Goal: Task Accomplishment & Management: Manage account settings

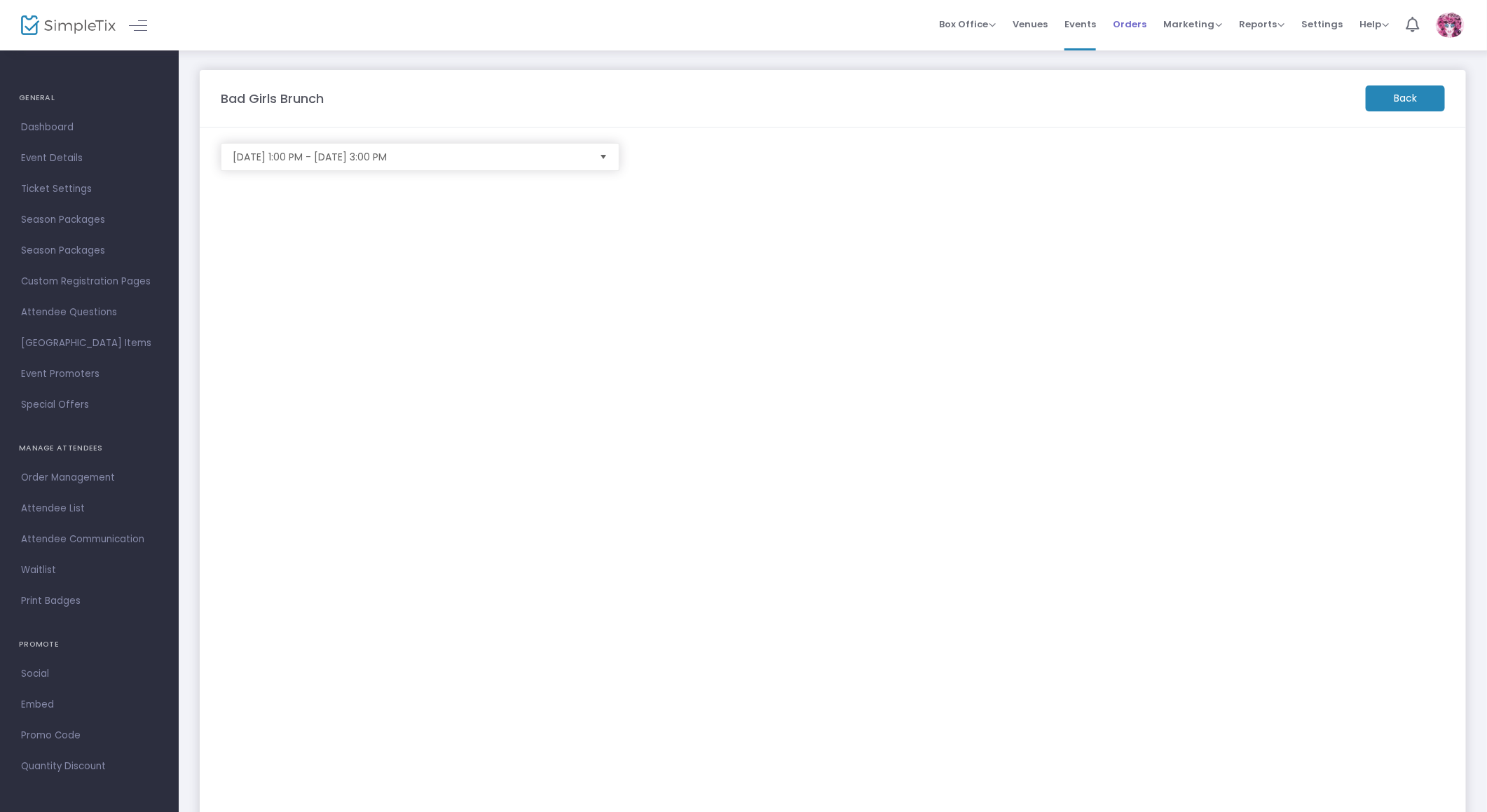
click at [1130, 18] on span "Orders" at bounding box center [1130, 24] width 34 height 35
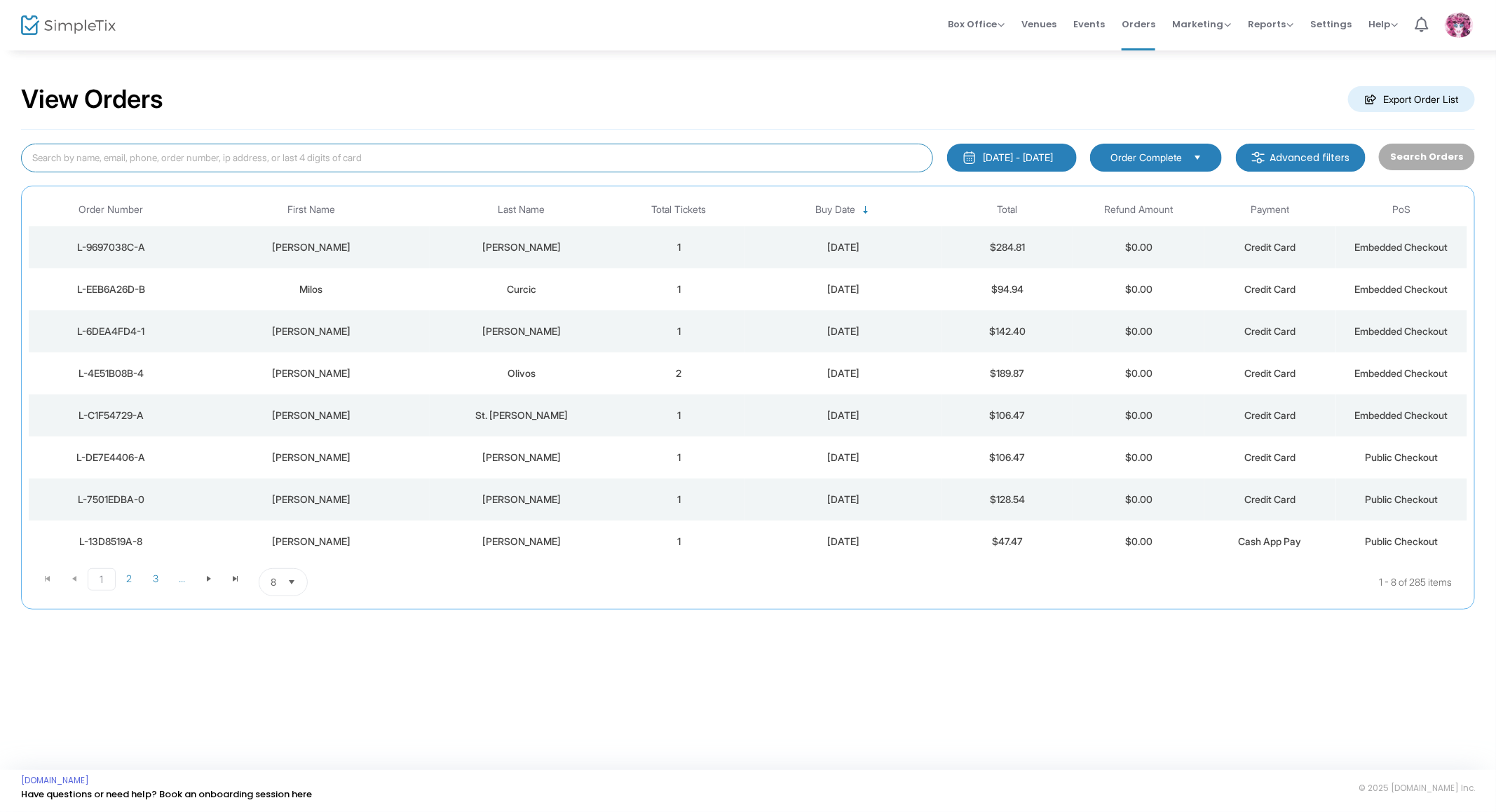
click at [440, 155] on input at bounding box center [477, 158] width 912 height 29
paste input "L-E8BDCE71-D"
type input "L-E8BDCE71-D"
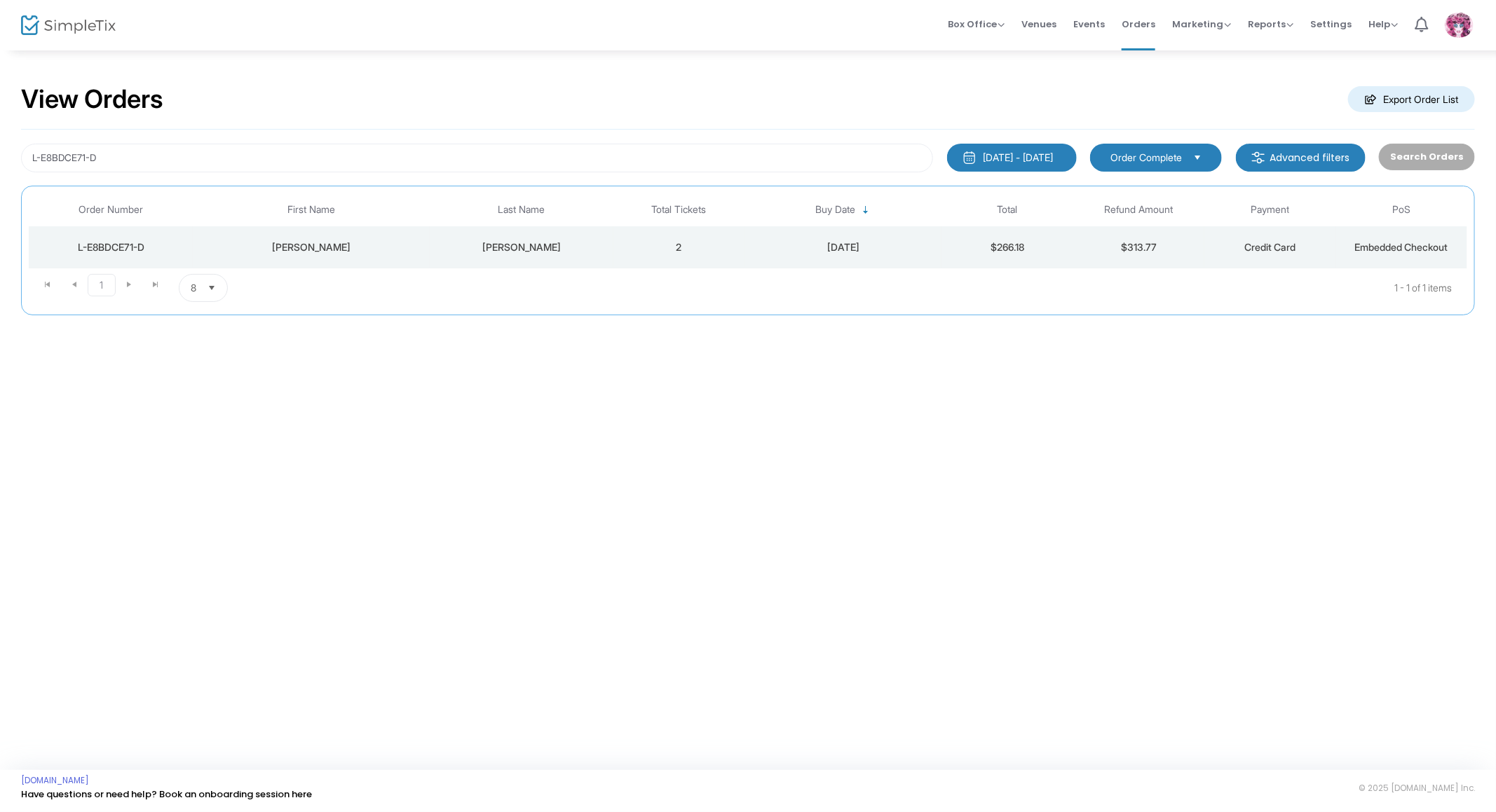
click at [461, 249] on div "[PERSON_NAME]" at bounding box center [521, 247] width 177 height 14
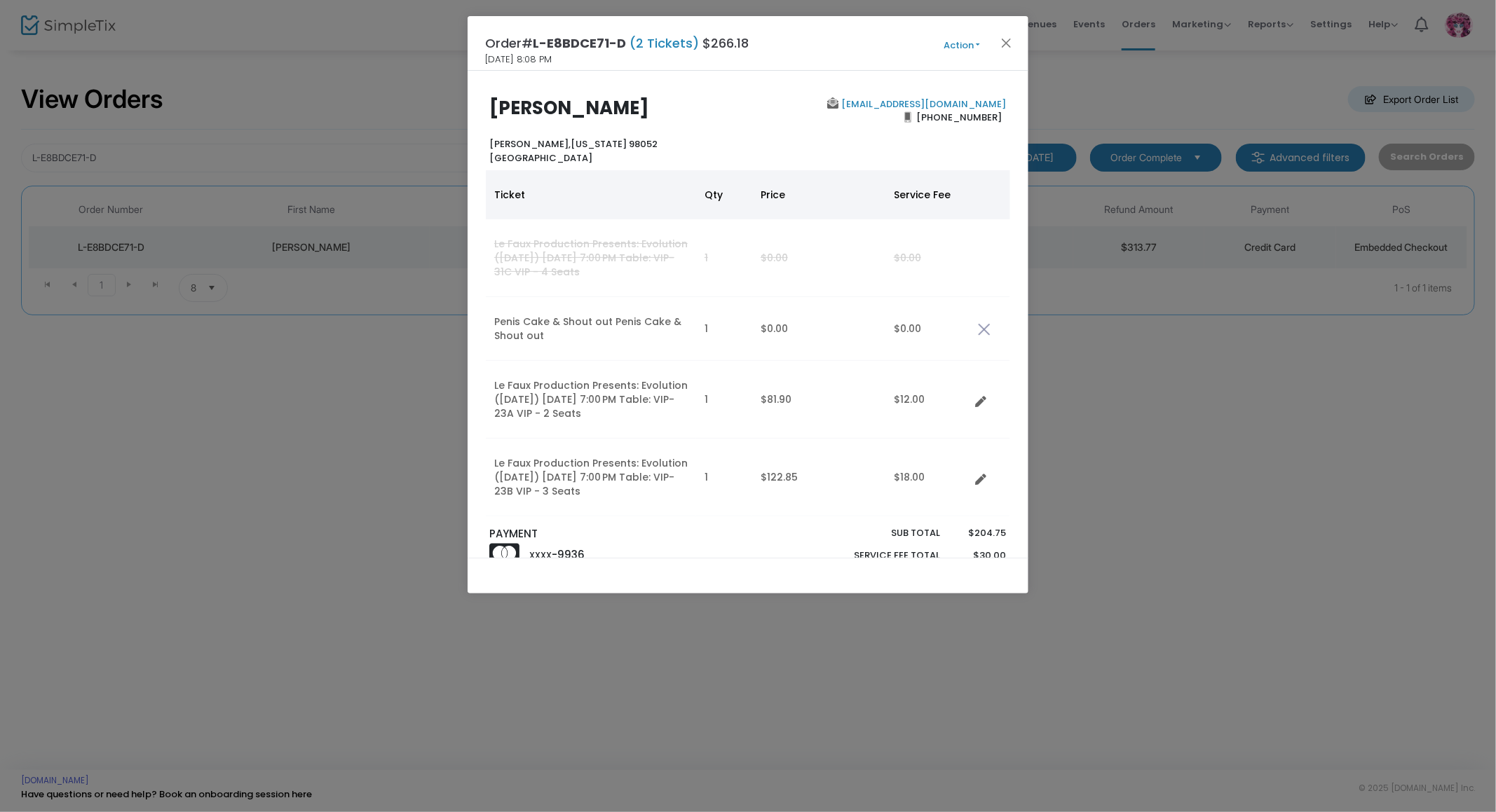
click at [966, 42] on button "Action" at bounding box center [961, 45] width 84 height 15
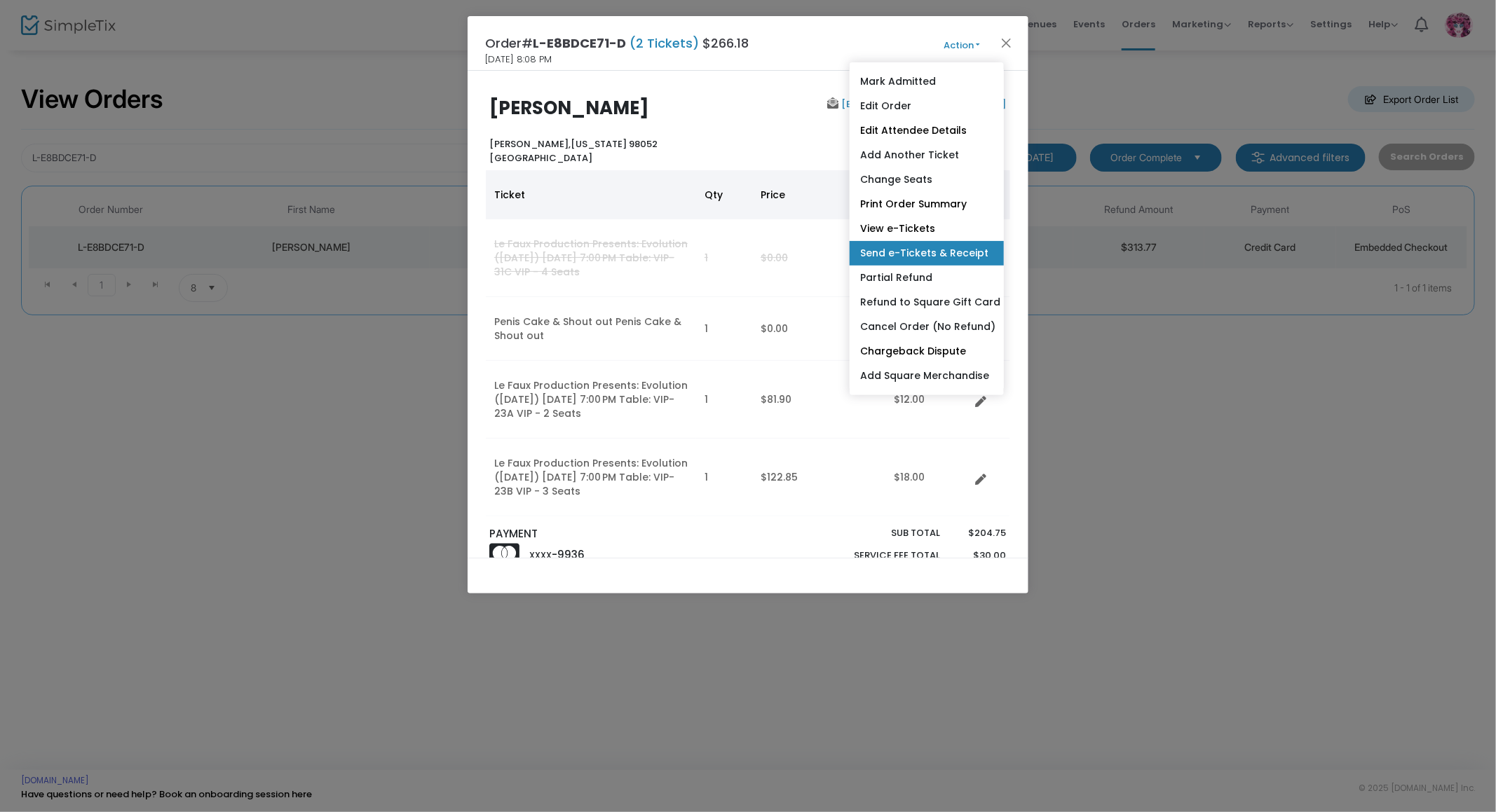
click at [948, 254] on link "Send e-Tickets & Receipt" at bounding box center [927, 253] width 154 height 24
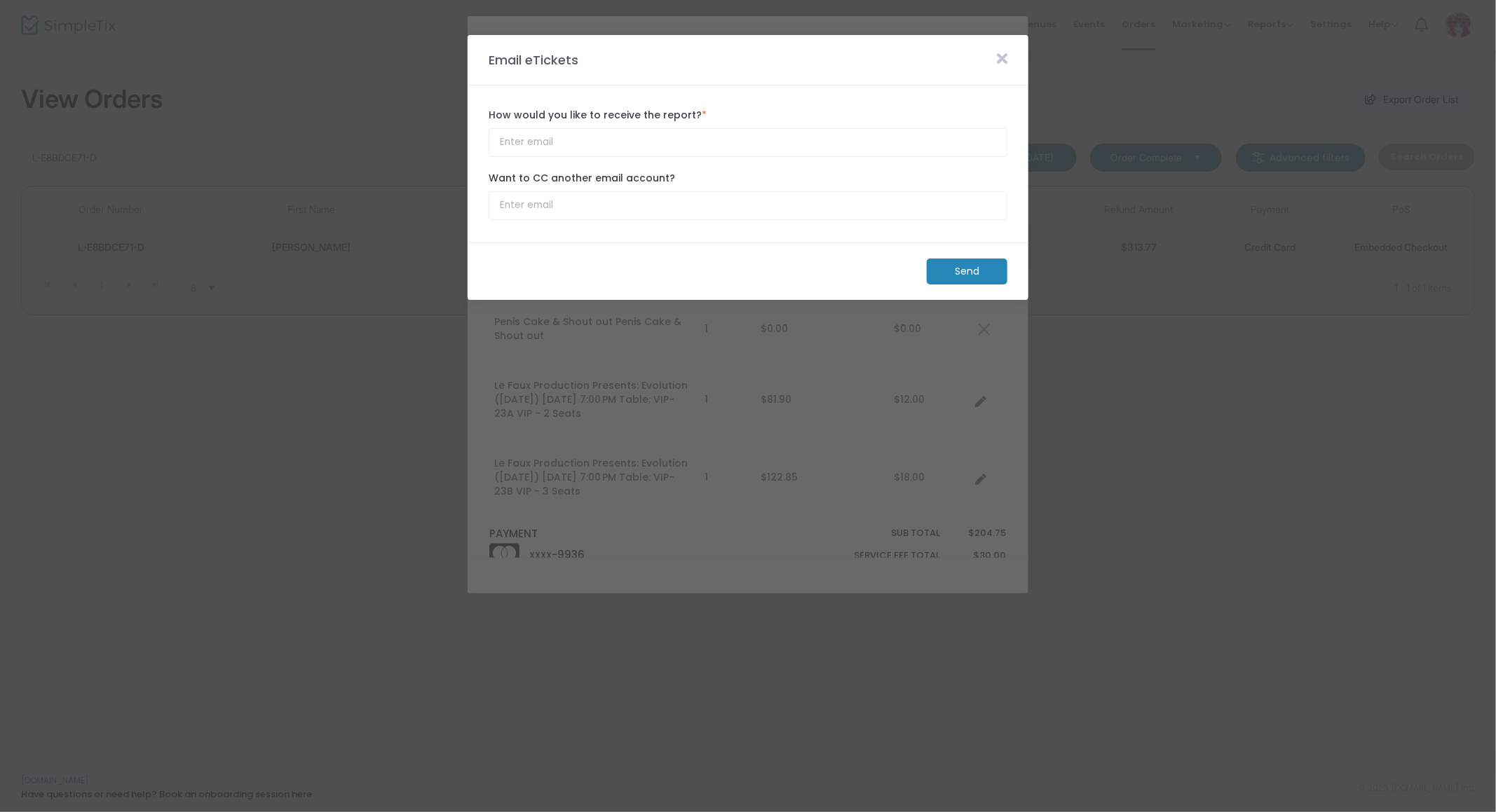
click at [985, 269] on m-button "Send" at bounding box center [967, 271] width 81 height 26
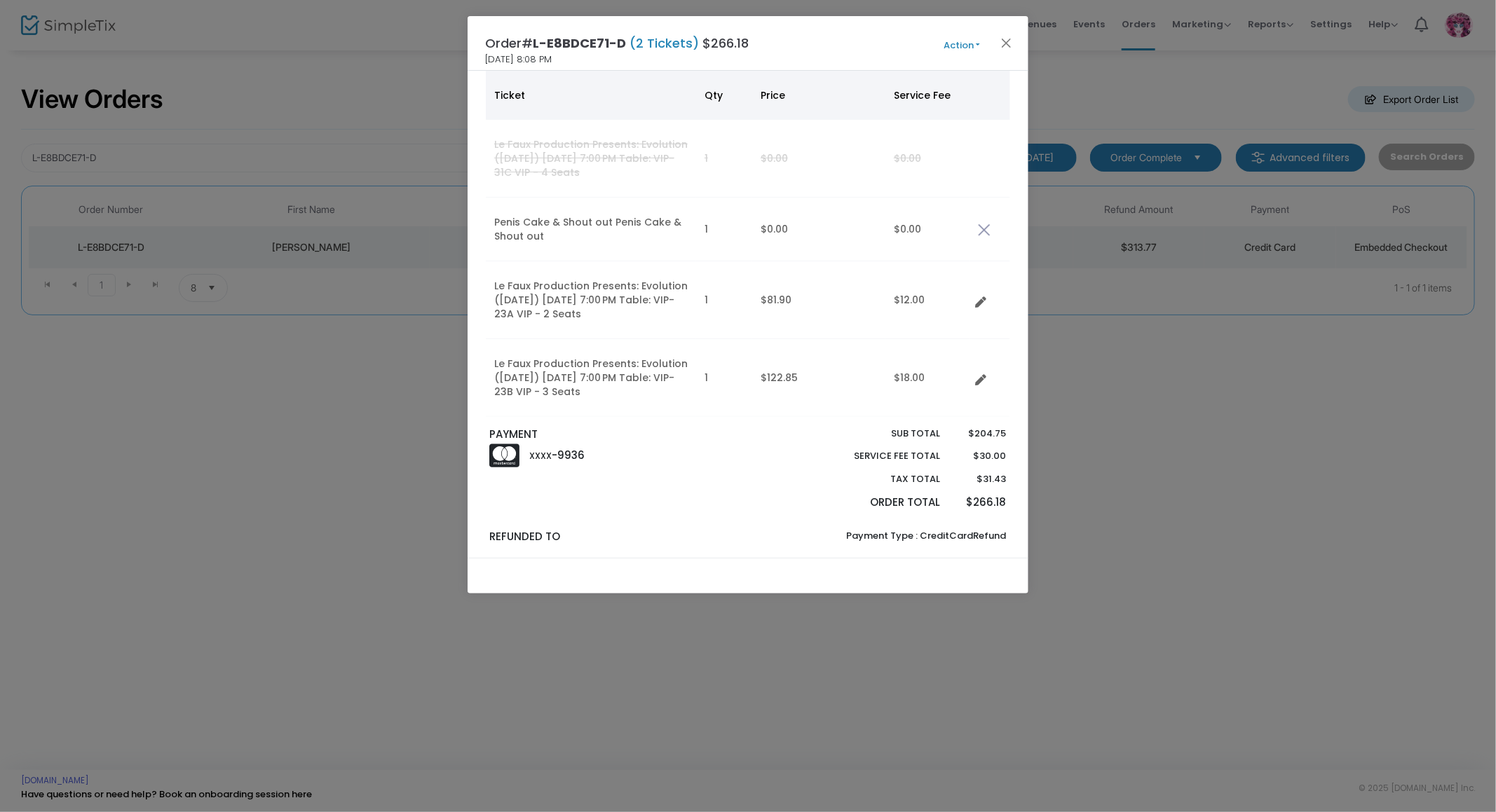
scroll to position [103, 0]
click at [1006, 44] on button "Close" at bounding box center [1007, 43] width 18 height 18
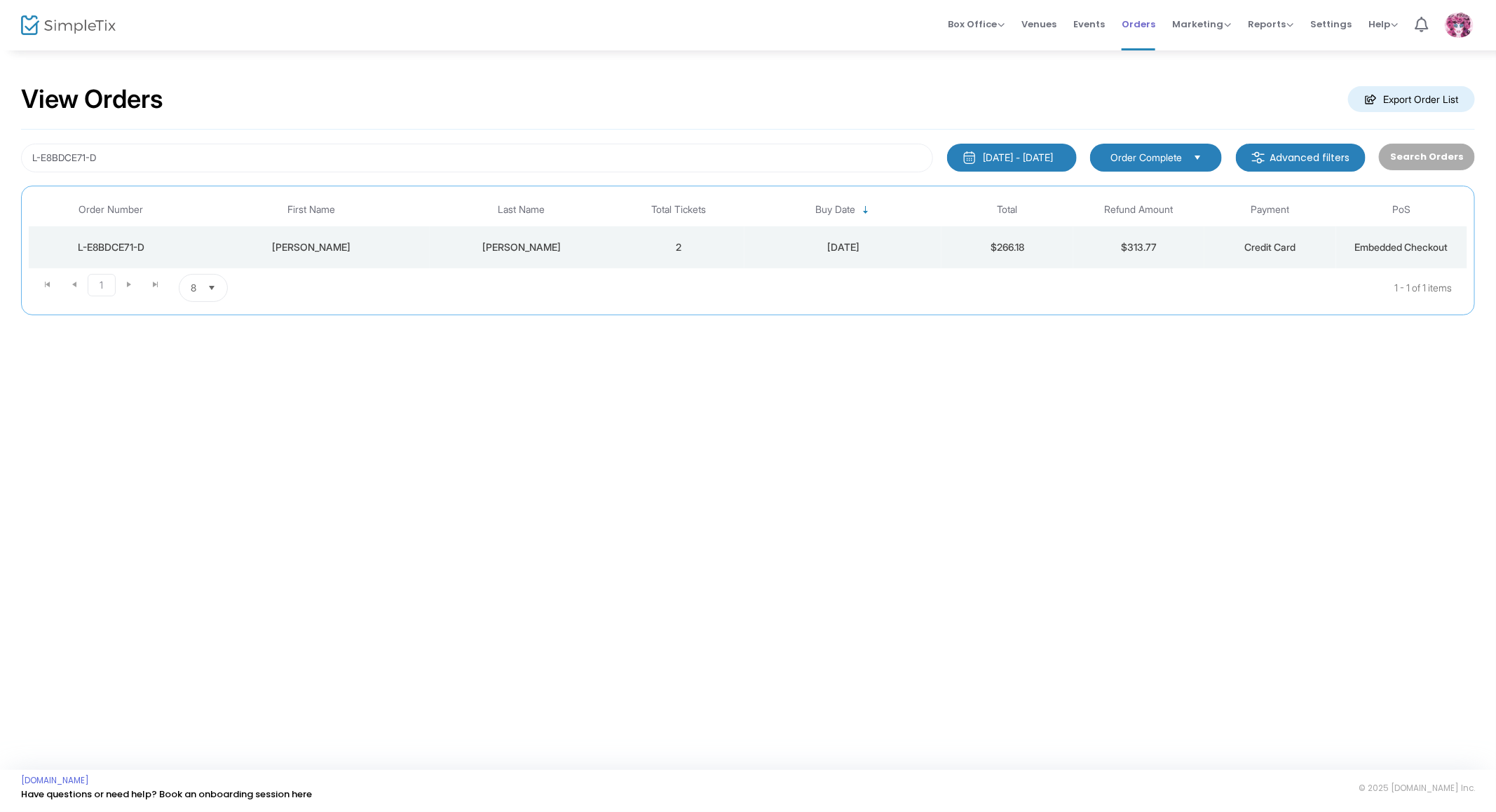
click at [1152, 24] on span "Orders" at bounding box center [1138, 24] width 34 height 35
click at [1145, 20] on span "Orders" at bounding box center [1138, 24] width 34 height 35
click at [1102, 17] on span "Events" at bounding box center [1089, 24] width 32 height 35
